Goal: Navigation & Orientation: Find specific page/section

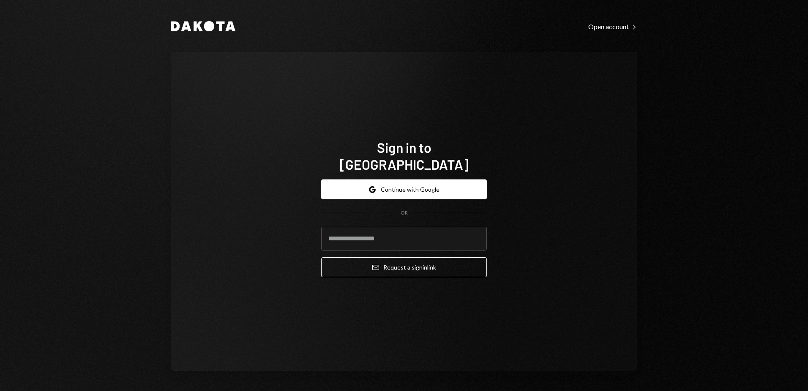
type input "**********"
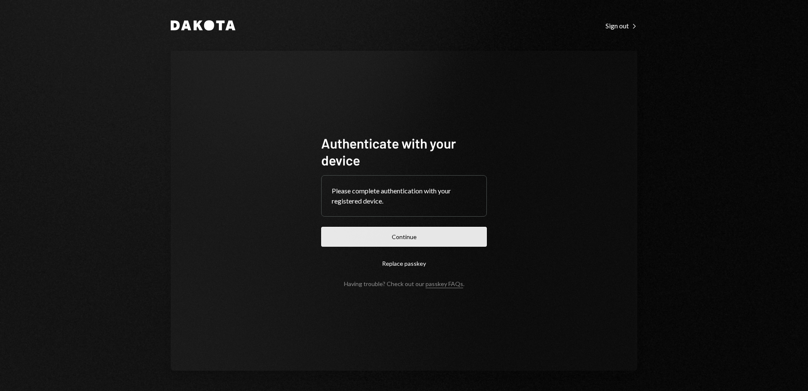
click at [426, 231] on button "Continue" at bounding box center [404, 237] width 166 height 20
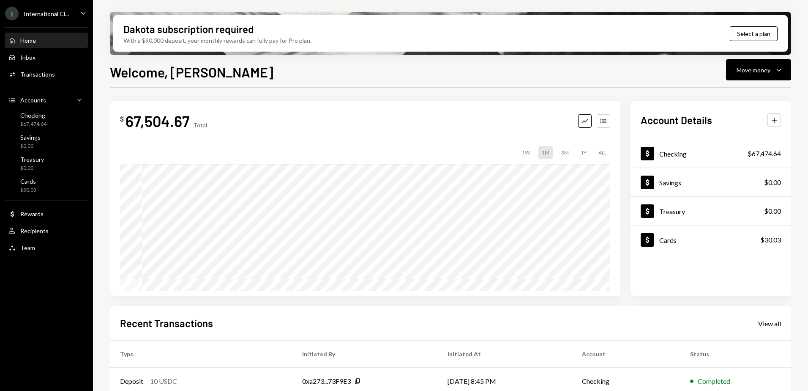
click at [83, 13] on icon "Caret Down" at bounding box center [83, 12] width 9 height 9
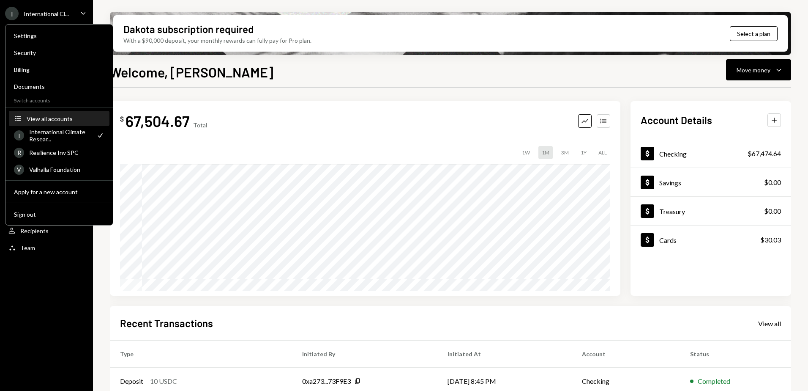
click at [50, 120] on div "View all accounts" at bounding box center [66, 118] width 78 height 7
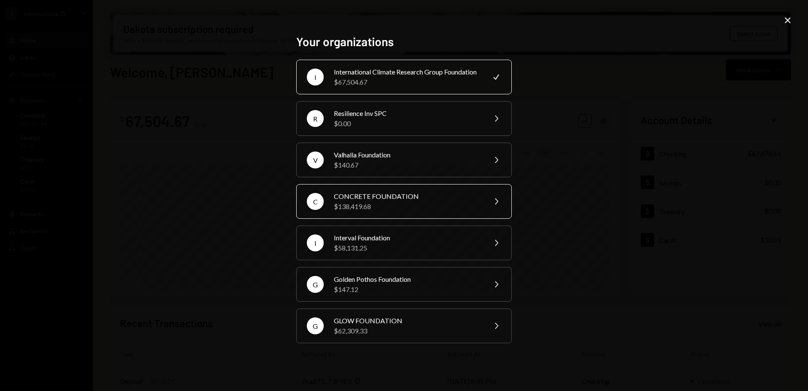
click at [413, 201] on div "CONCRETE FOUNDATION" at bounding box center [407, 196] width 147 height 10
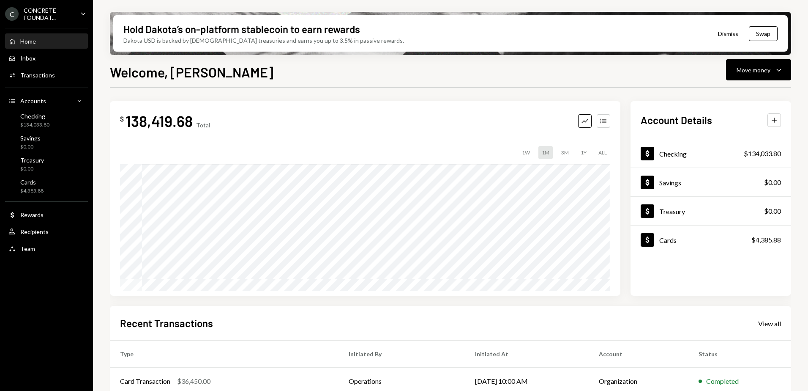
click at [79, 13] on icon "Caret Down" at bounding box center [83, 13] width 9 height 9
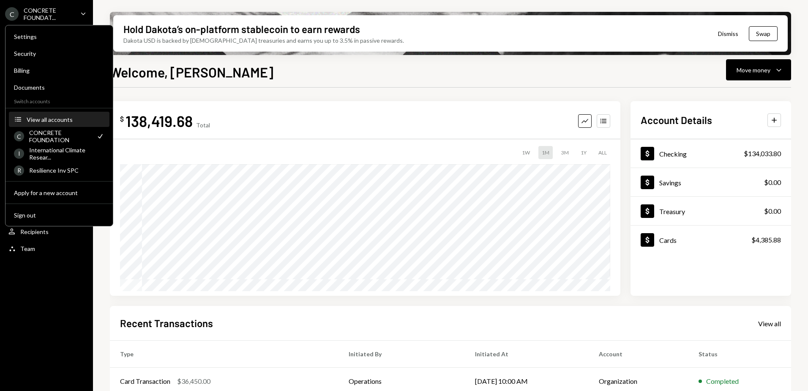
click at [46, 116] on div "View all accounts" at bounding box center [66, 119] width 78 height 7
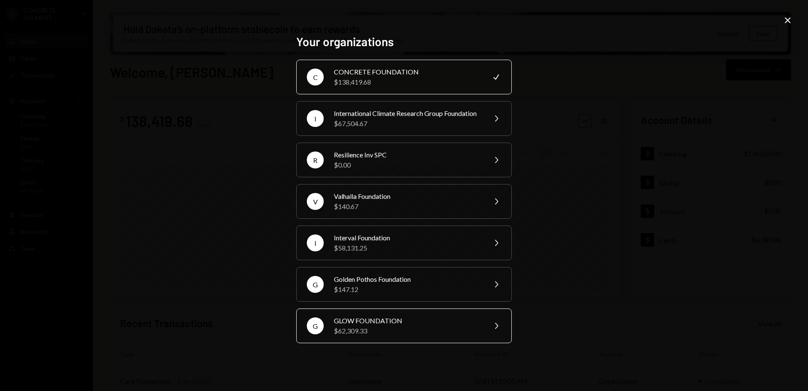
click at [391, 326] on div "GLOW FOUNDATION" at bounding box center [407, 320] width 147 height 10
